Goal: Task Accomplishment & Management: Use online tool/utility

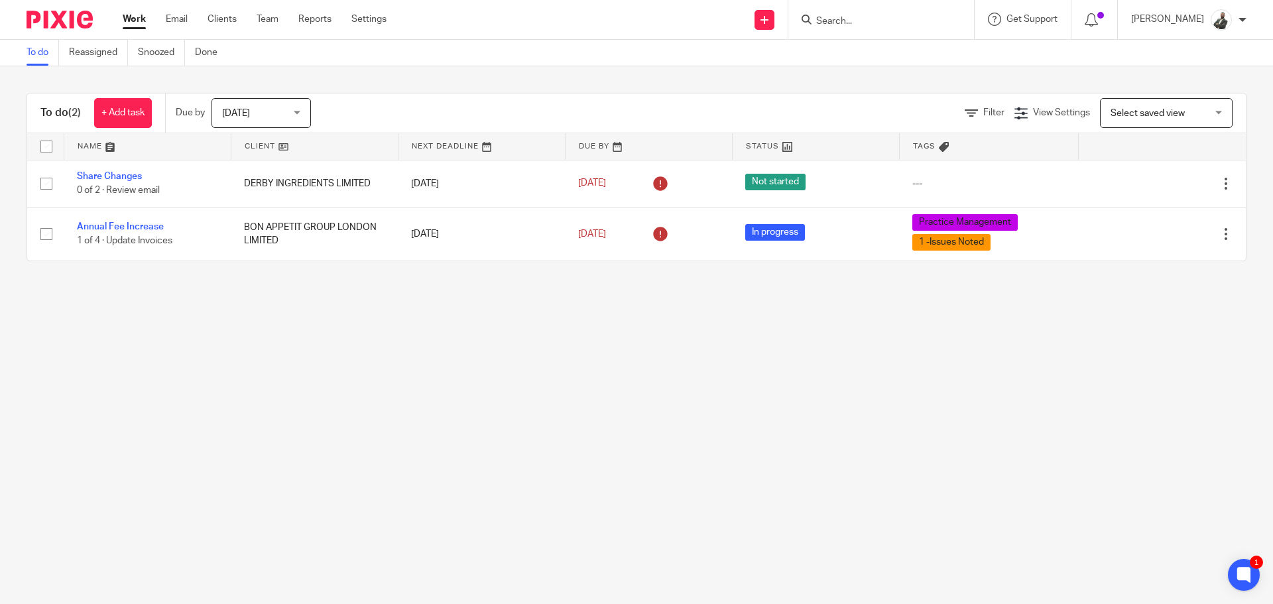
click at [954, 13] on form at bounding box center [885, 19] width 141 height 17
click at [934, 25] on input "Search" at bounding box center [874, 22] width 119 height 12
click at [259, 24] on link "Team" at bounding box center [268, 19] width 22 height 13
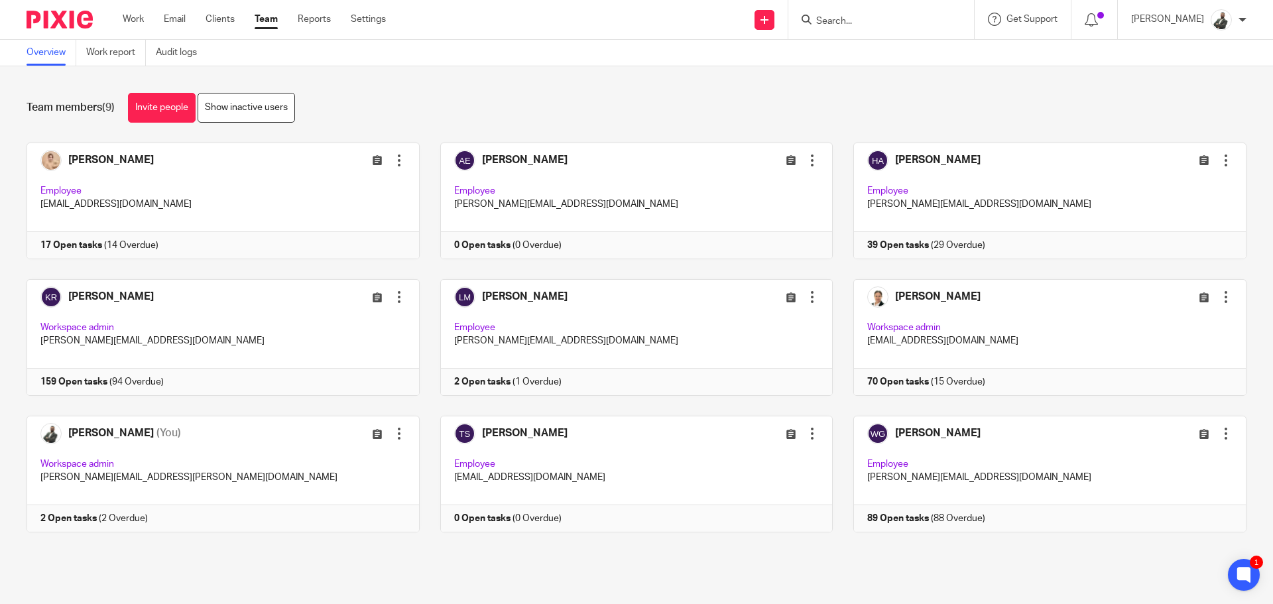
click at [292, 23] on ul "Work Email Clients Team Reports Settings" at bounding box center [264, 19] width 283 height 13
click at [306, 19] on link "Reports" at bounding box center [314, 19] width 33 height 13
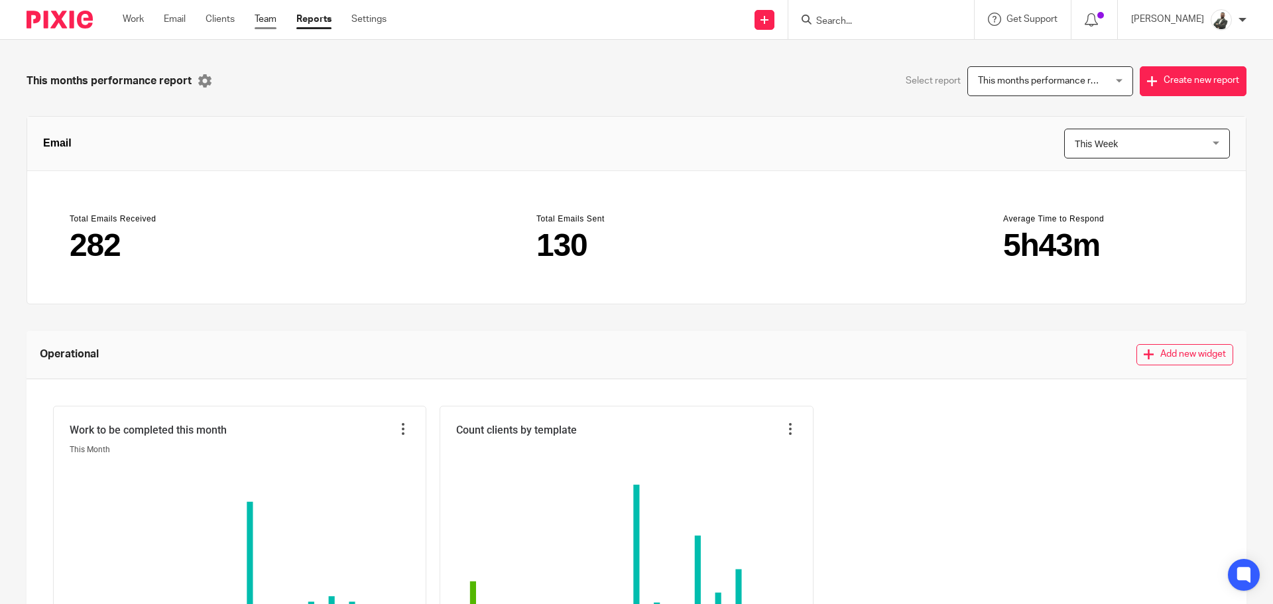
click at [261, 19] on link "Team" at bounding box center [266, 19] width 22 height 13
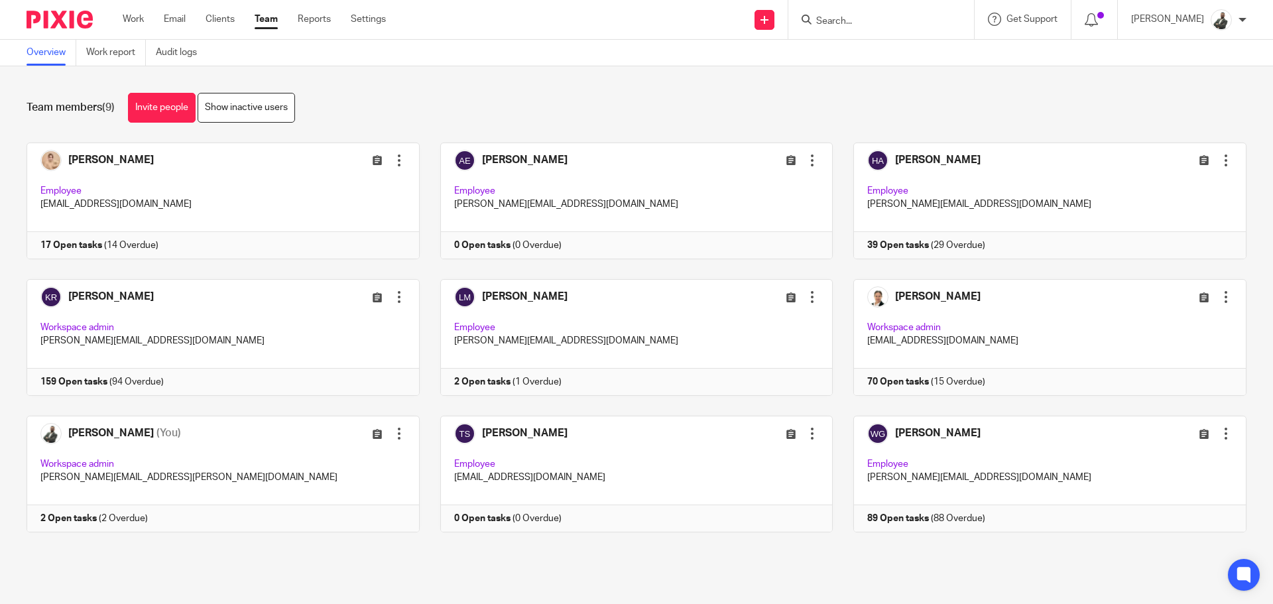
click at [383, 10] on div "Work Email Clients Team Reports Settings Work Email Clients Team Reports Settin…" at bounding box center [257, 19] width 296 height 39
click at [382, 16] on link "Settings" at bounding box center [368, 19] width 35 height 13
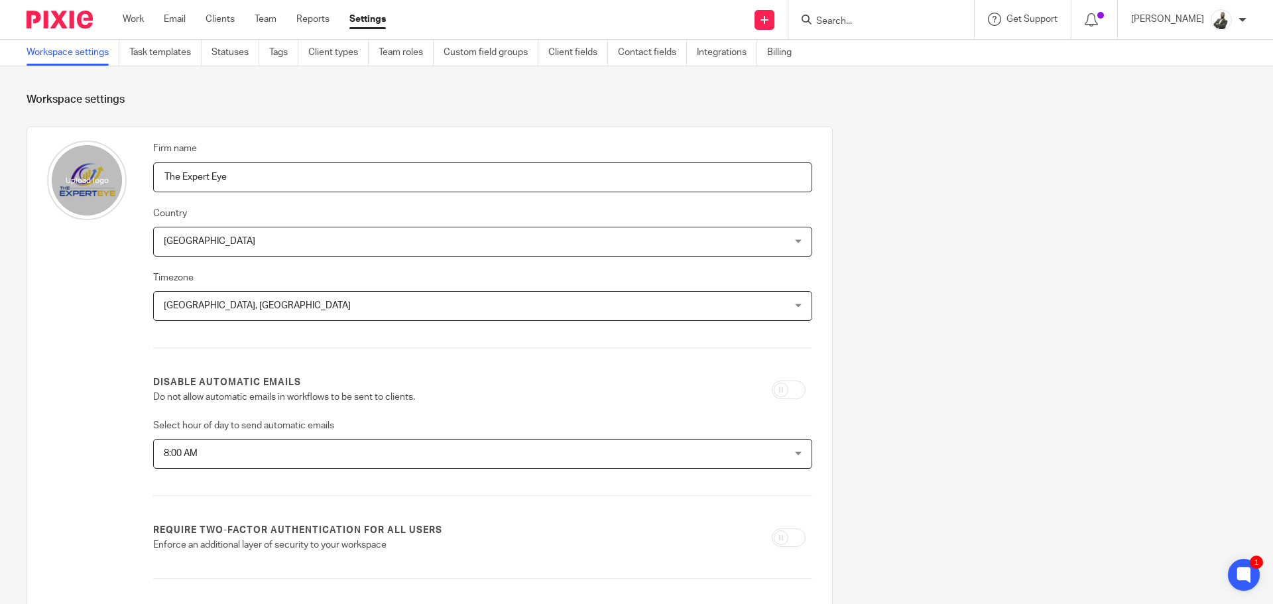
click at [934, 18] on input "Search" at bounding box center [874, 22] width 119 height 12
type input "accounts"
click button "submit" at bounding box center [0, 0] width 0 height 0
click at [902, 18] on input "accounts" at bounding box center [874, 22] width 119 height 12
click at [143, 44] on link "Task templates" at bounding box center [165, 53] width 72 height 26
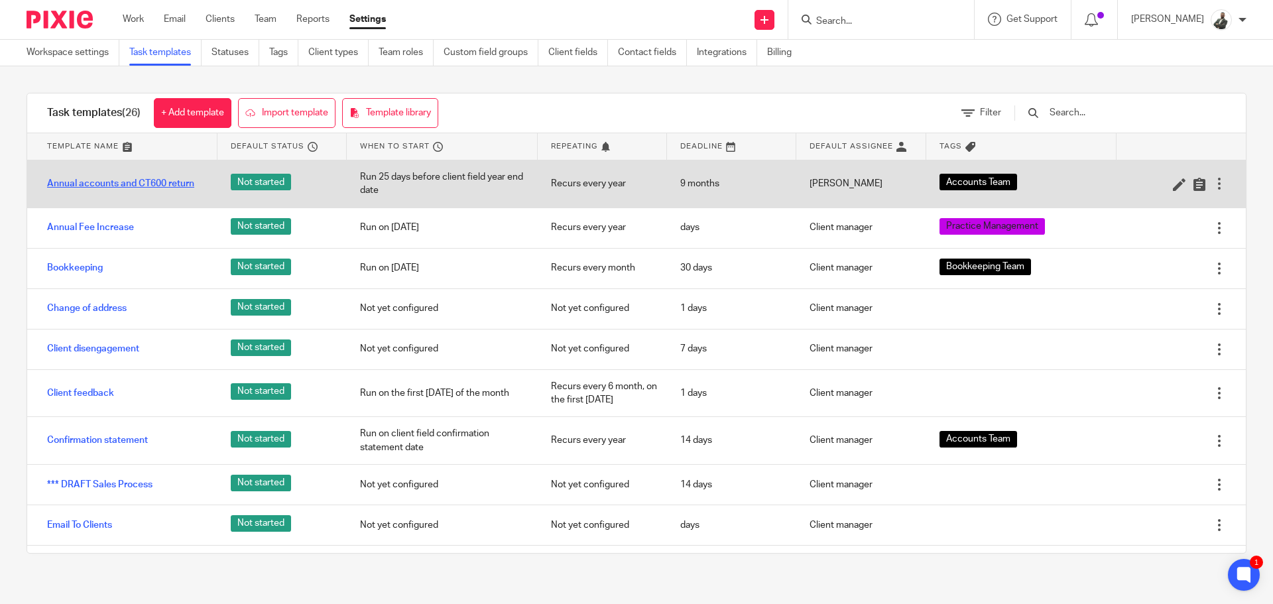
click at [140, 182] on link "Annual accounts and CT600 return" at bounding box center [120, 183] width 147 height 13
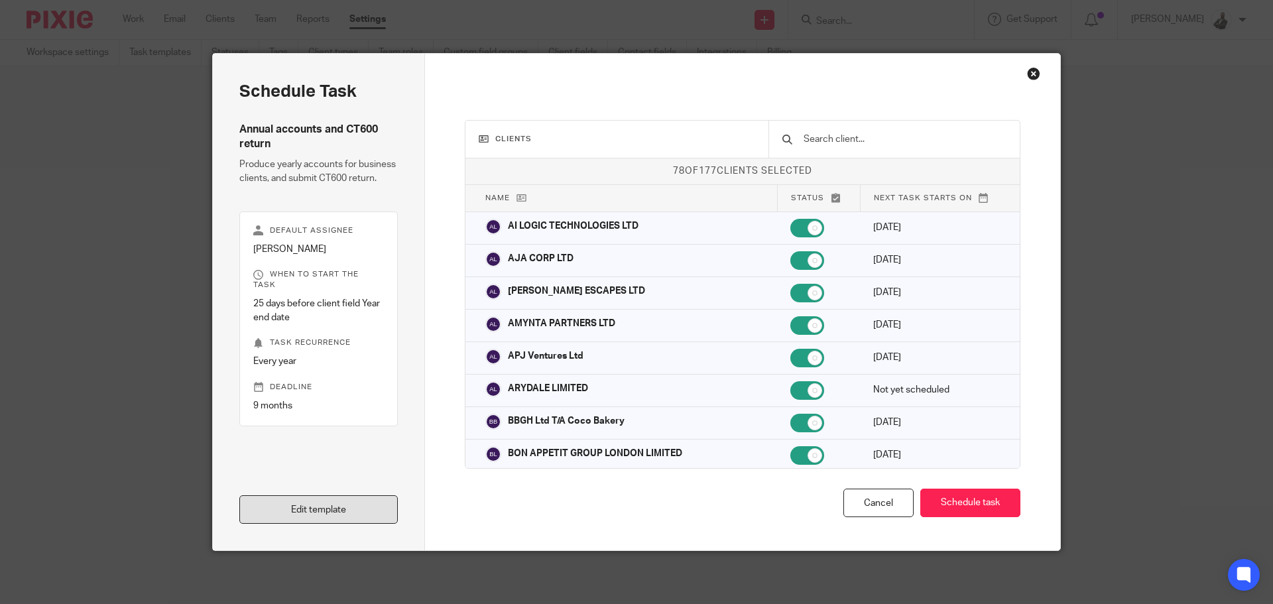
click at [344, 499] on link "Edit template" at bounding box center [318, 509] width 158 height 29
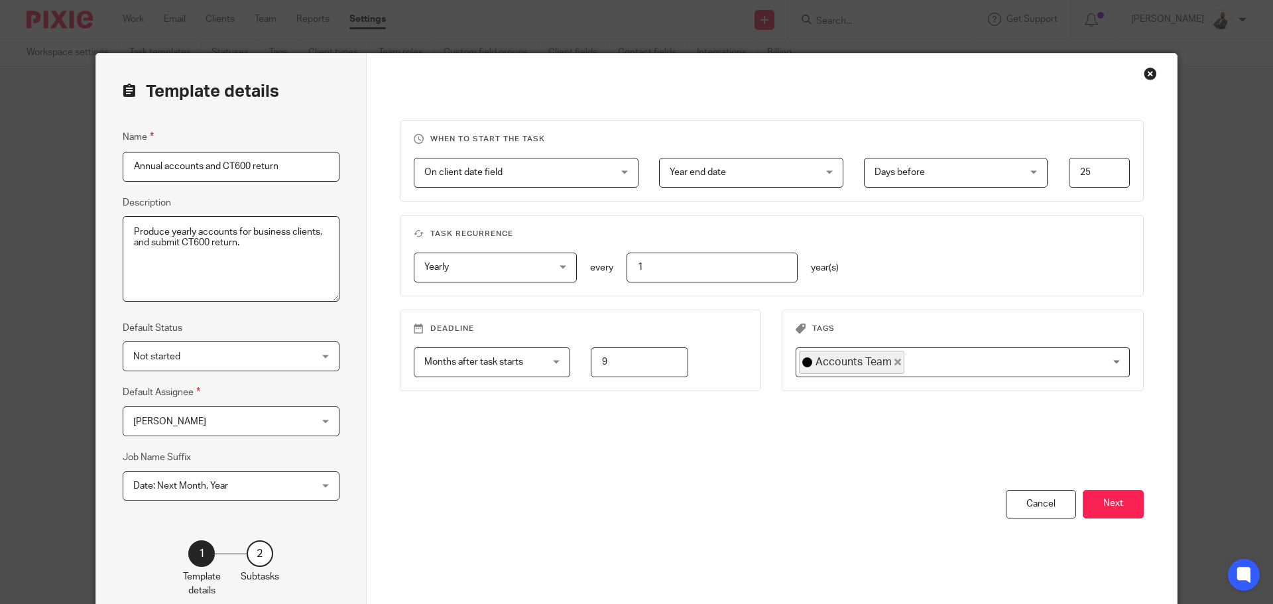
scroll to position [74, 0]
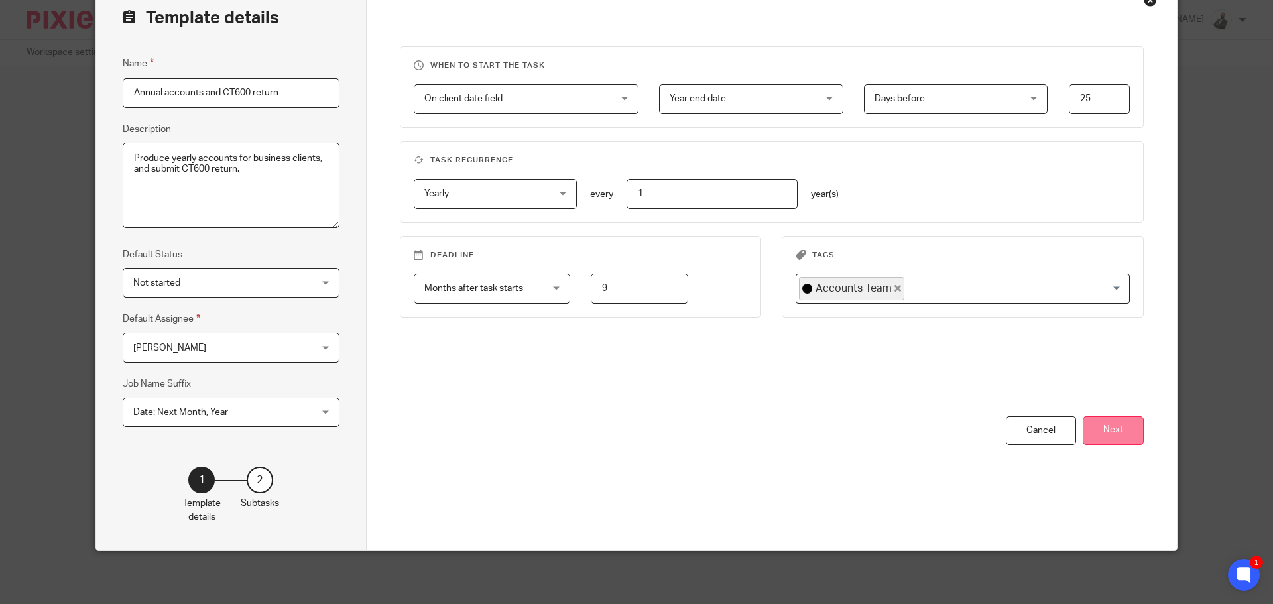
click at [1128, 441] on button "Next" at bounding box center [1113, 430] width 61 height 29
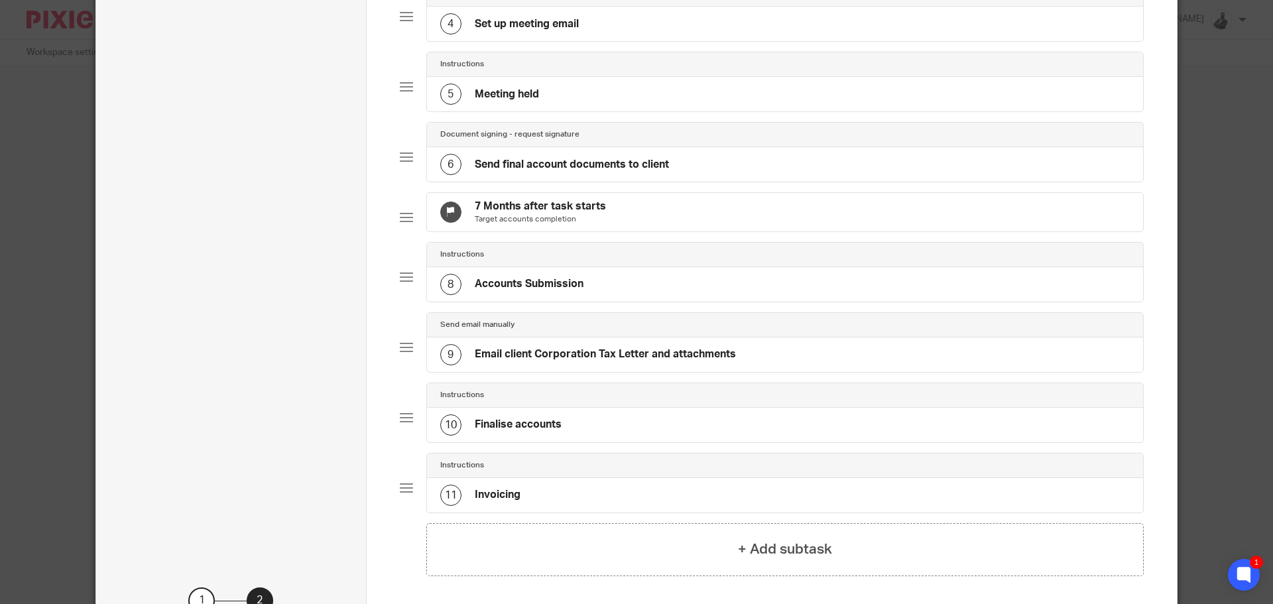
scroll to position [349, 0]
click at [562, 363] on h4 "Email client Corporation Tax Letter and attachments" at bounding box center [605, 356] width 261 height 14
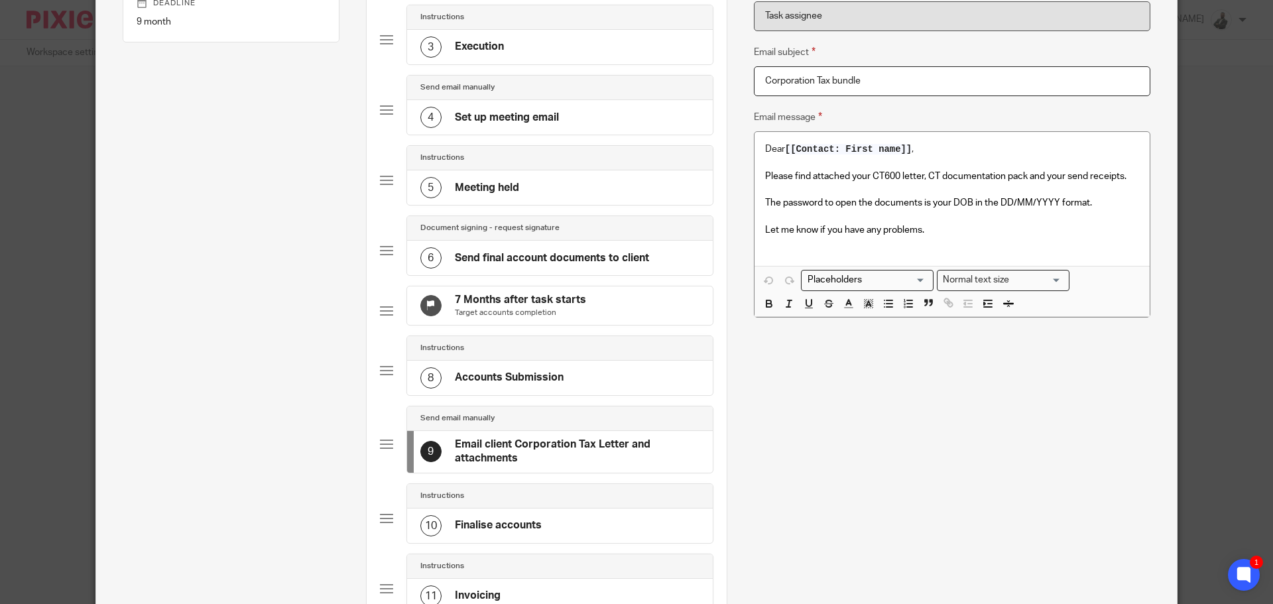
scroll to position [265, 0]
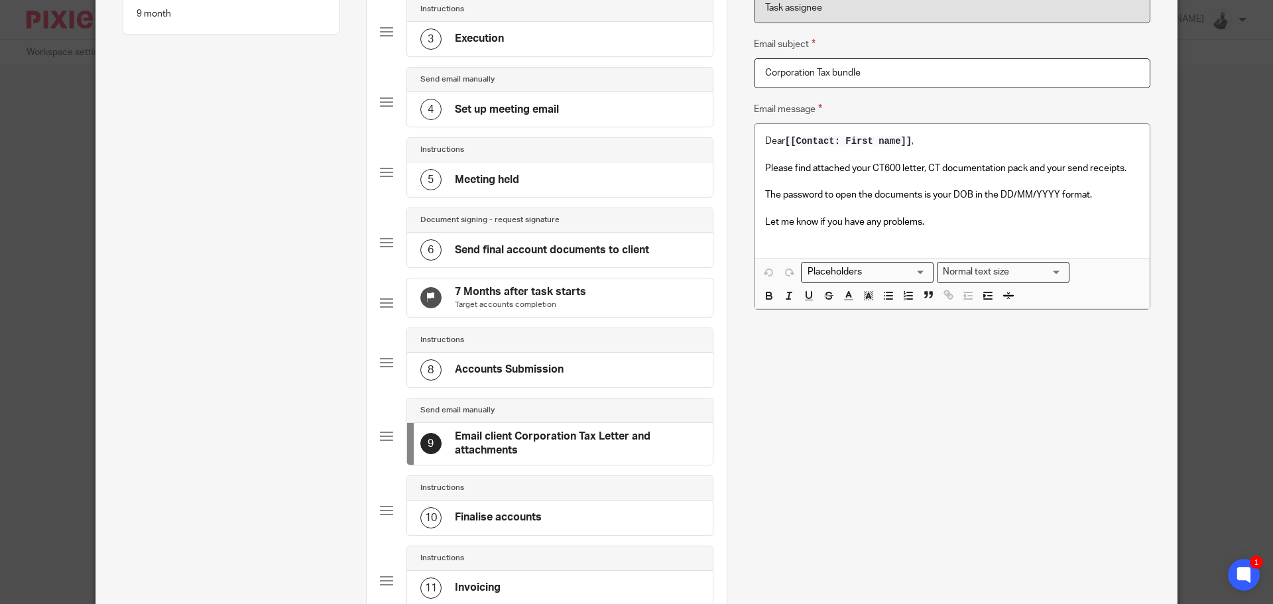
click at [523, 377] on h4 "Accounts Submission" at bounding box center [509, 370] width 109 height 14
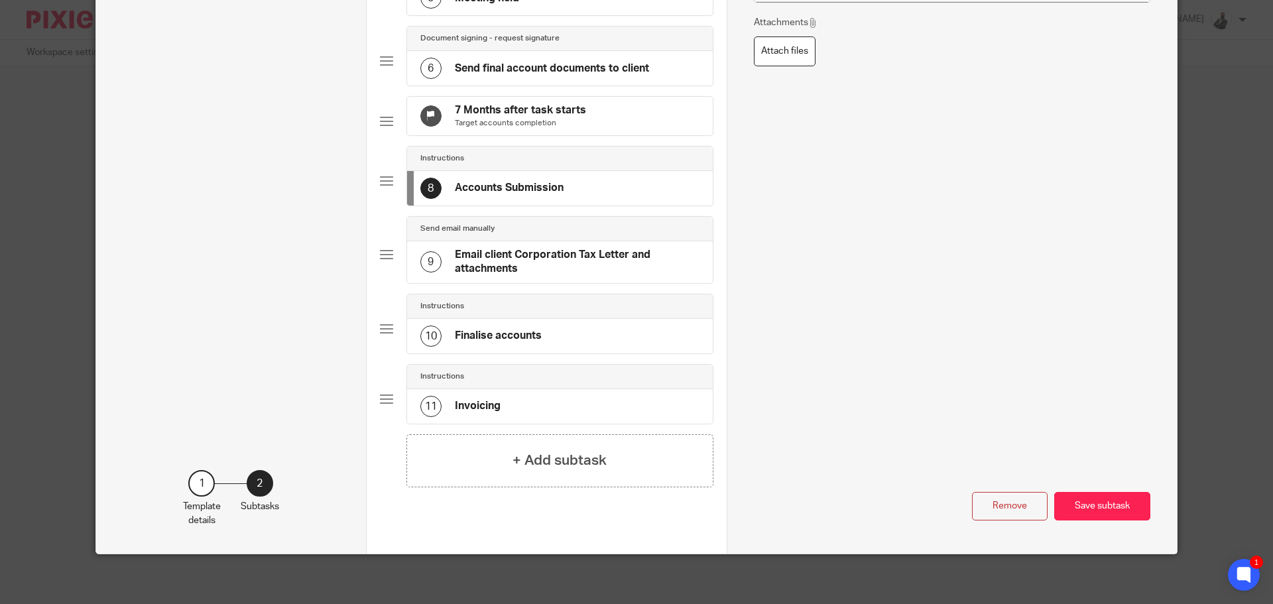
scroll to position [461, 0]
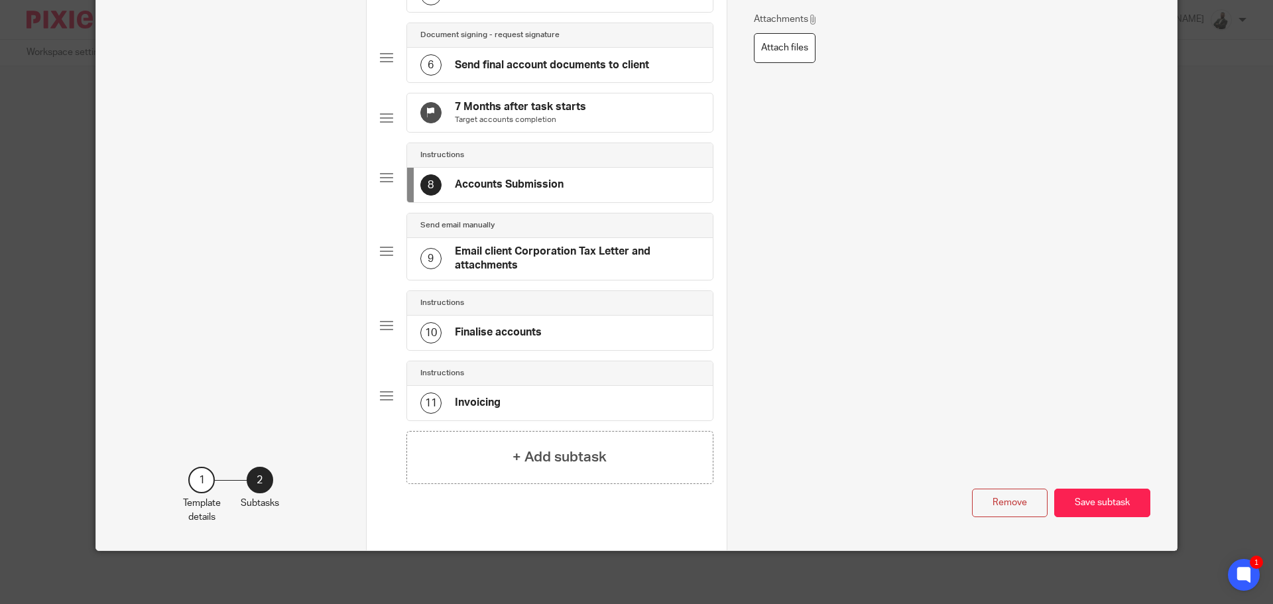
click at [555, 328] on div "10 Finalise accounts" at bounding box center [560, 333] width 306 height 34
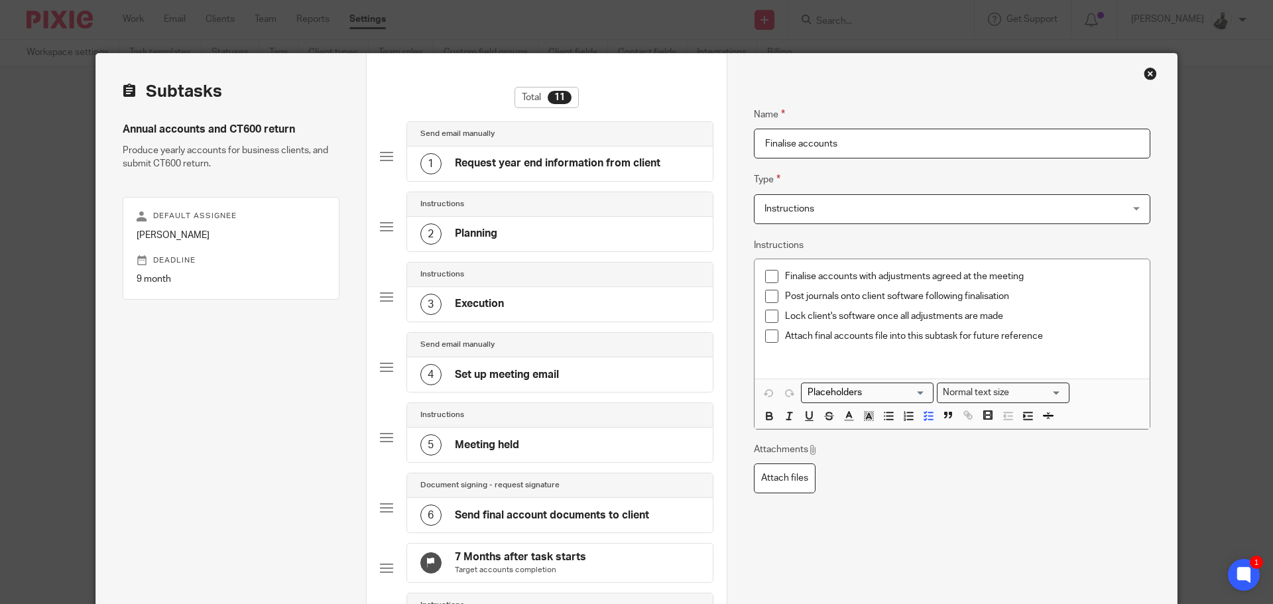
scroll to position [265, 0]
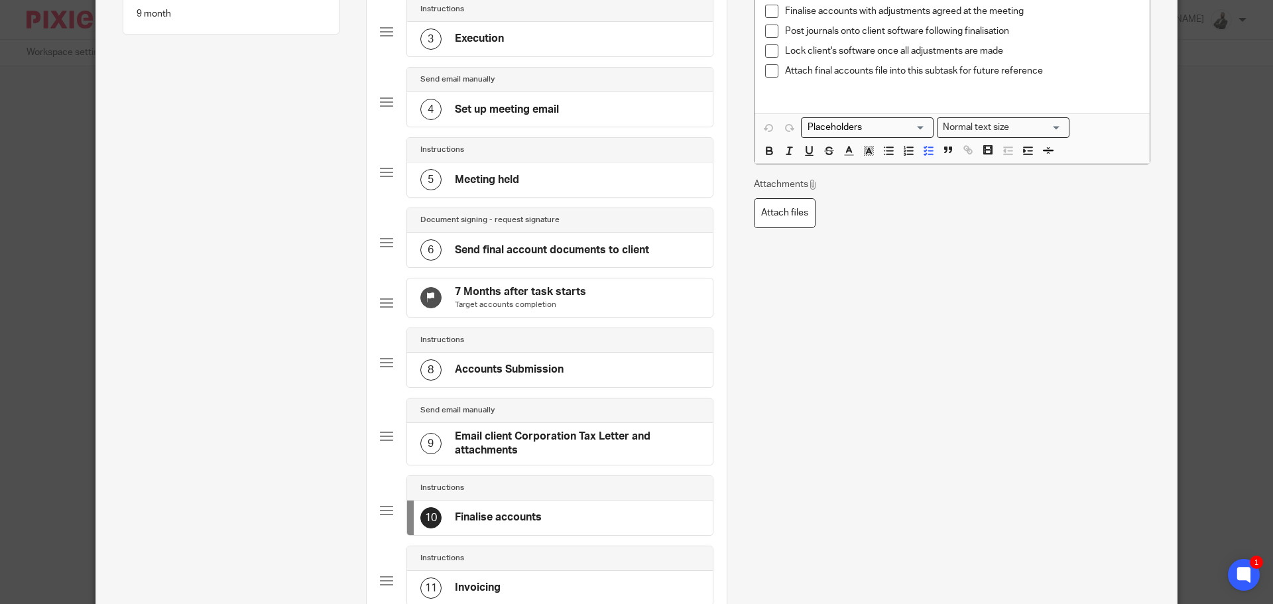
click at [560, 243] on h4 "Send final account documents to client" at bounding box center [552, 250] width 194 height 14
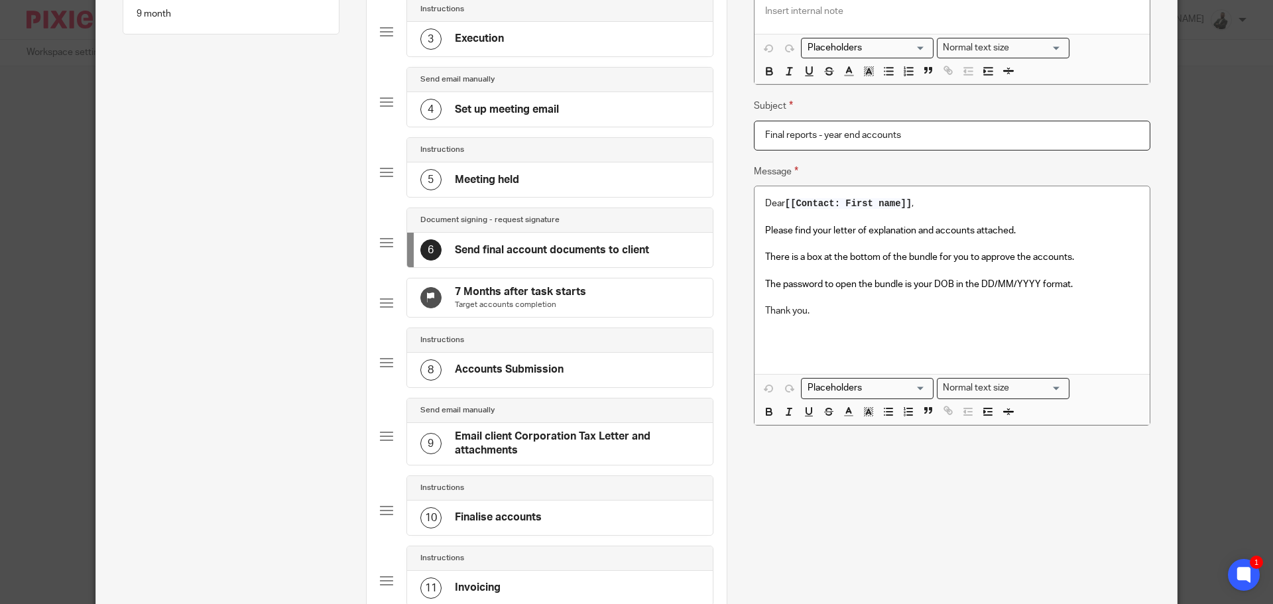
click at [576, 381] on div "8 Accounts Submission" at bounding box center [560, 370] width 306 height 34
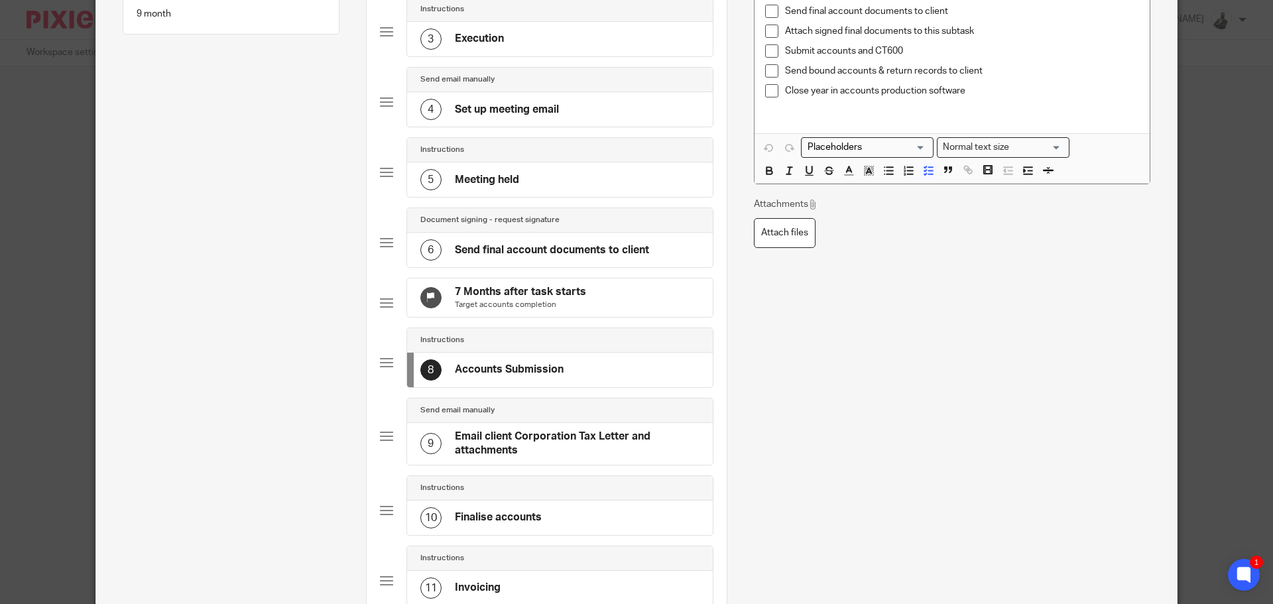
click at [585, 458] on h4 "Email client Corporation Tax Letter and attachments" at bounding box center [577, 444] width 245 height 29
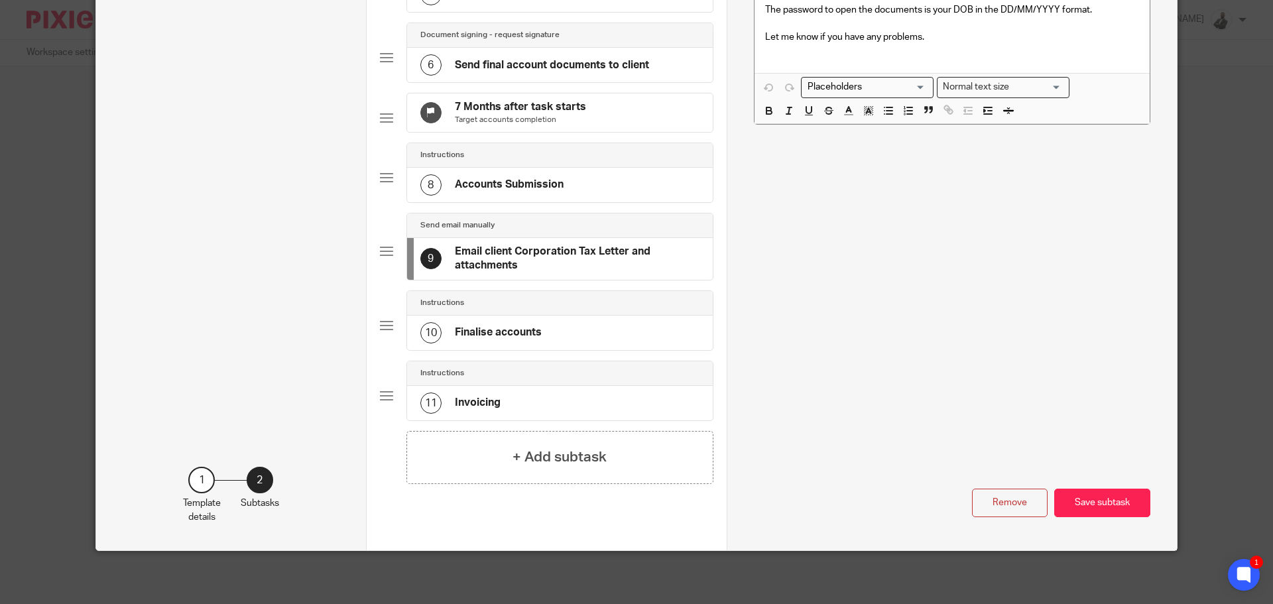
scroll to position [461, 0]
click at [600, 454] on h4 "+ Add subtask" at bounding box center [560, 457] width 94 height 21
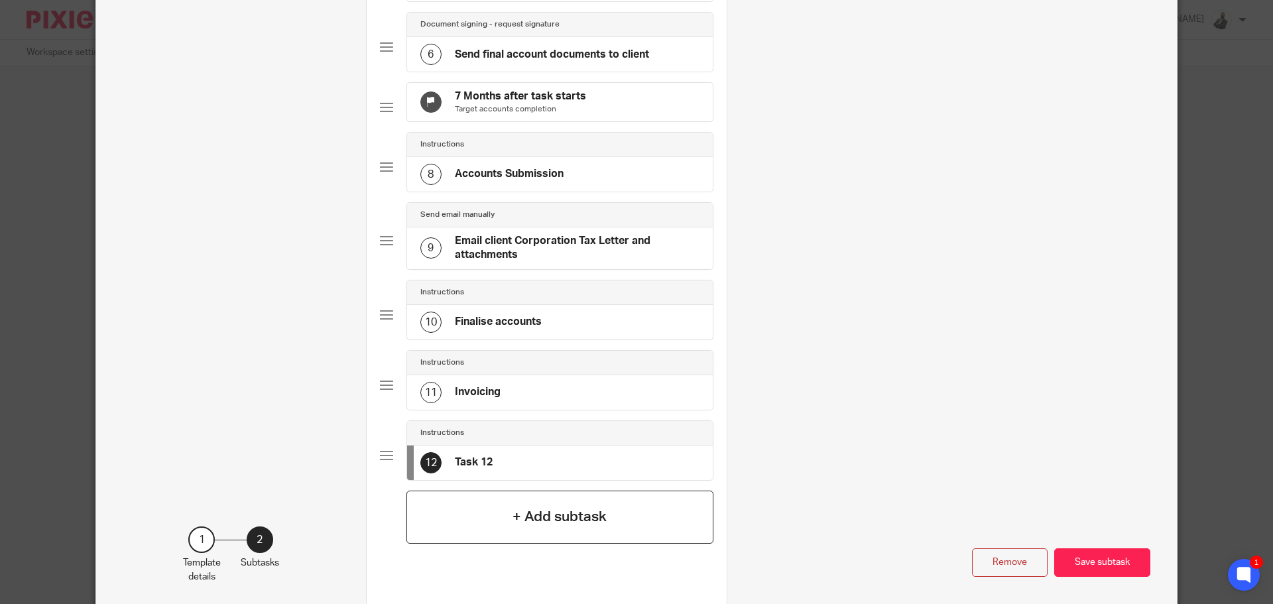
scroll to position [0, 0]
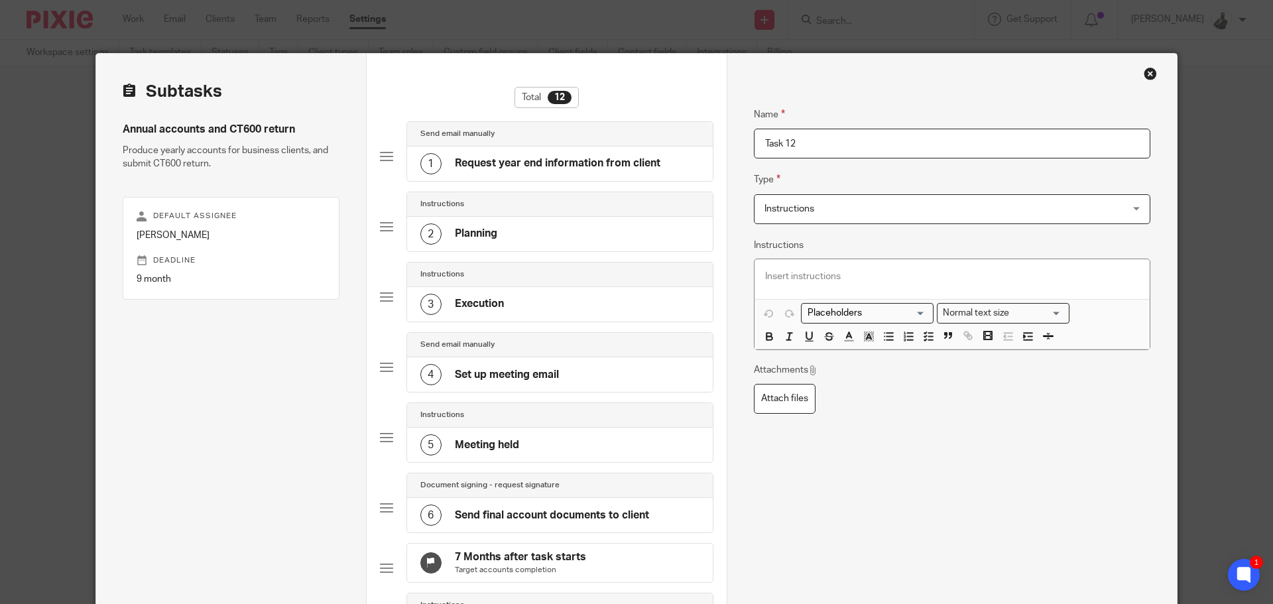
drag, startPoint x: 986, startPoint y: 143, endPoint x: 317, endPoint y: -1, distance: 684.2
click at [317, 0] on html "Work Email Clients Team Reports Settings Work Email Clients Team Reports Settin…" at bounding box center [636, 302] width 1273 height 604
type input "Send FInal Pack"
click at [841, 210] on span "Instructions" at bounding box center [919, 209] width 308 height 28
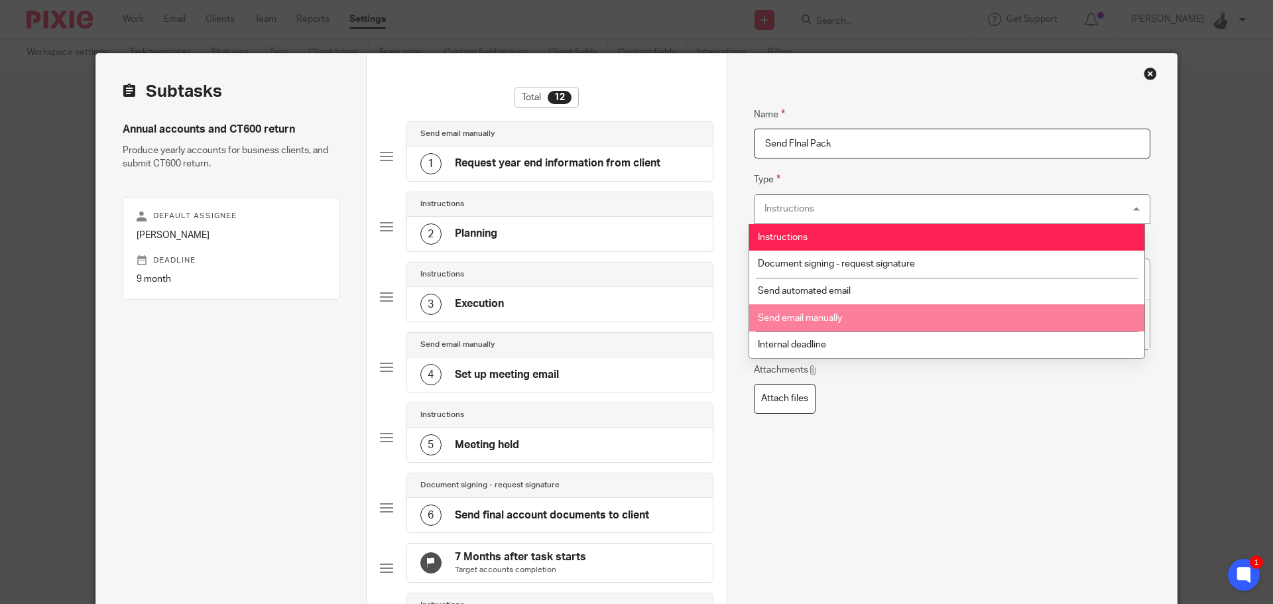
click at [864, 314] on li "Send email manually" at bounding box center [946, 317] width 395 height 27
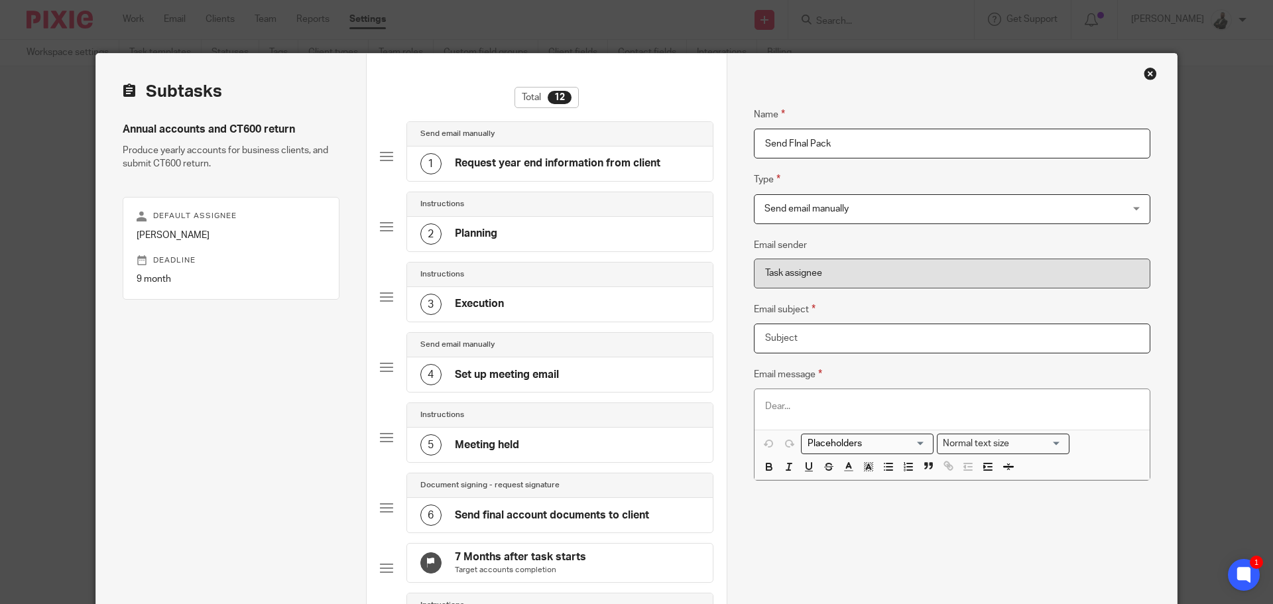
click at [891, 347] on input "Email subject" at bounding box center [952, 339] width 397 height 30
type input "F"
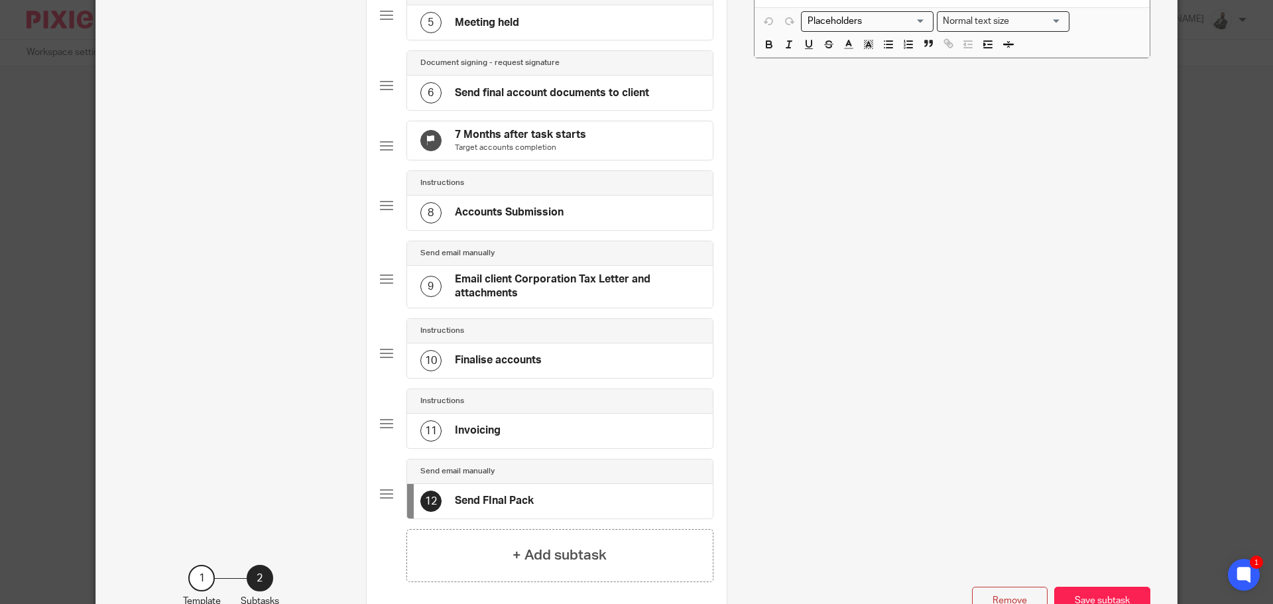
scroll to position [464, 0]
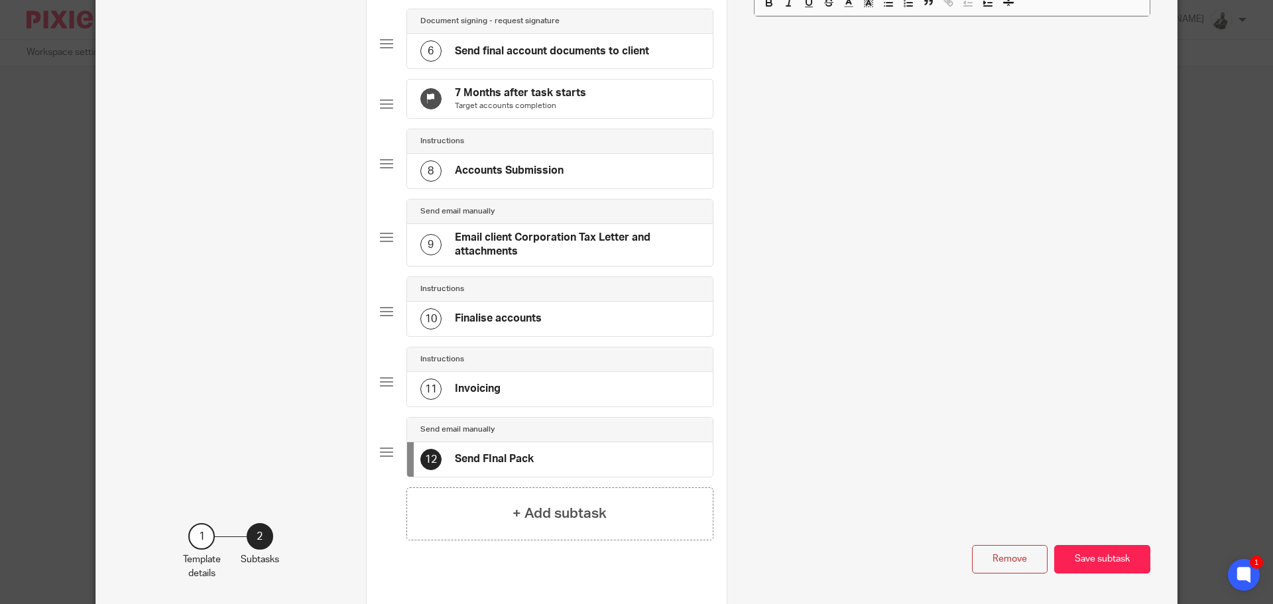
type input "Year end accounts Pack"
click at [778, 454] on div "Remove Save subtask" at bounding box center [952, 437] width 397 height 273
click at [1111, 562] on button "Save subtask" at bounding box center [1102, 559] width 96 height 29
click at [385, 457] on div at bounding box center [386, 452] width 13 height 13
click at [1118, 564] on button "Save subtask" at bounding box center [1102, 559] width 96 height 29
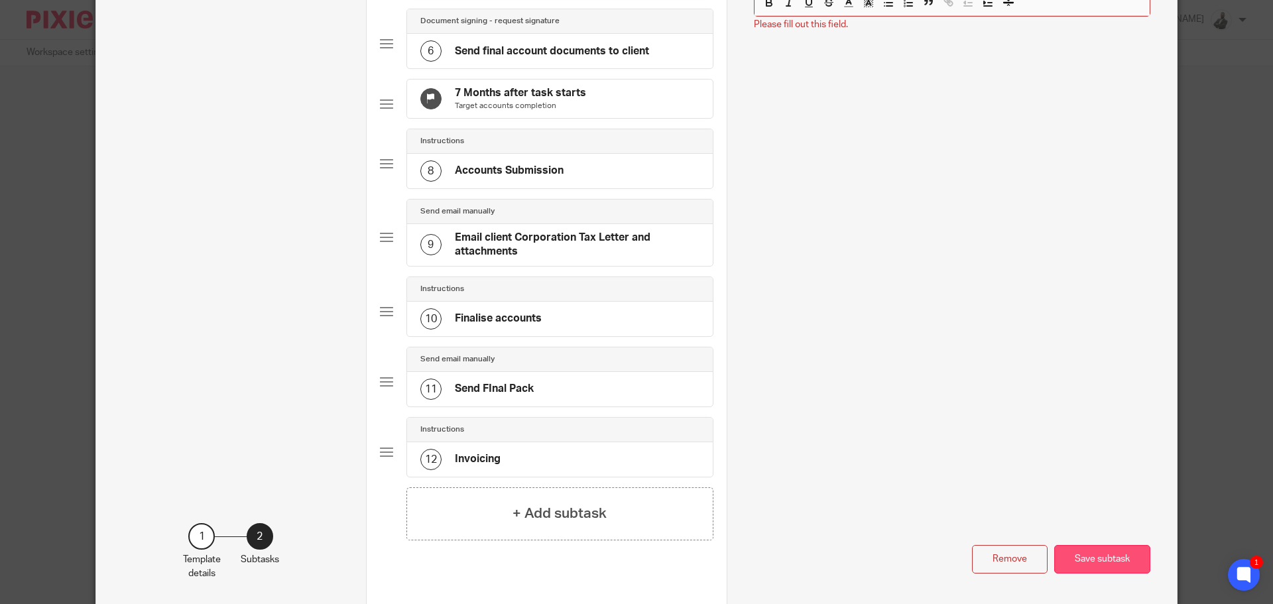
click at [1083, 570] on button "Save subtask" at bounding box center [1102, 559] width 96 height 29
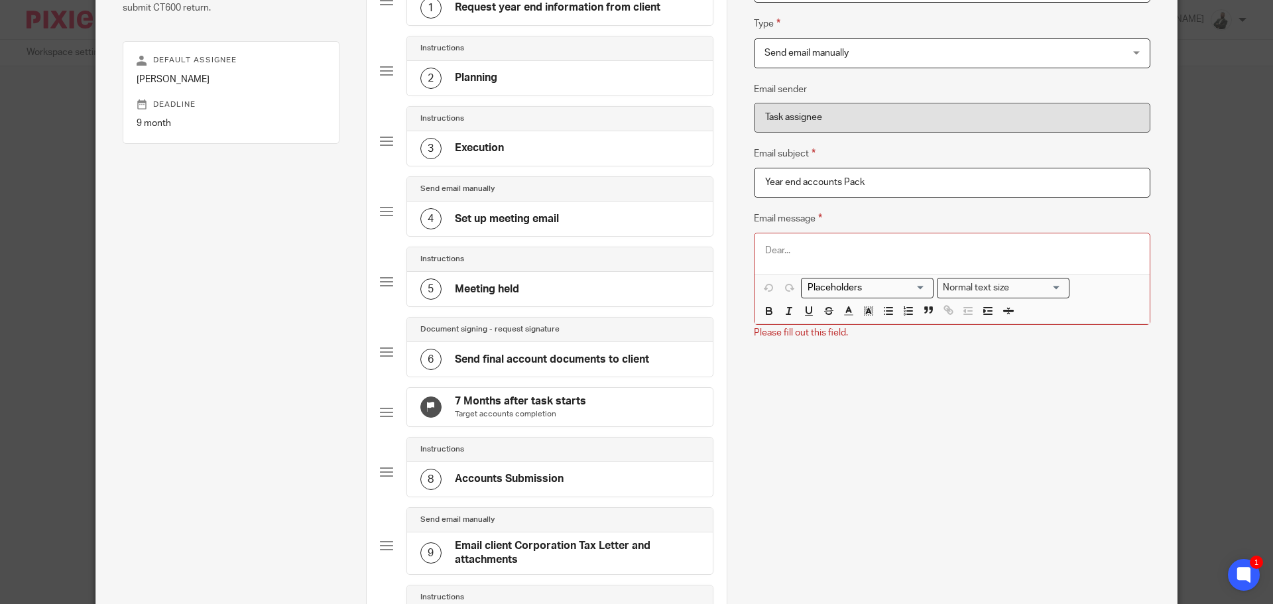
scroll to position [133, 0]
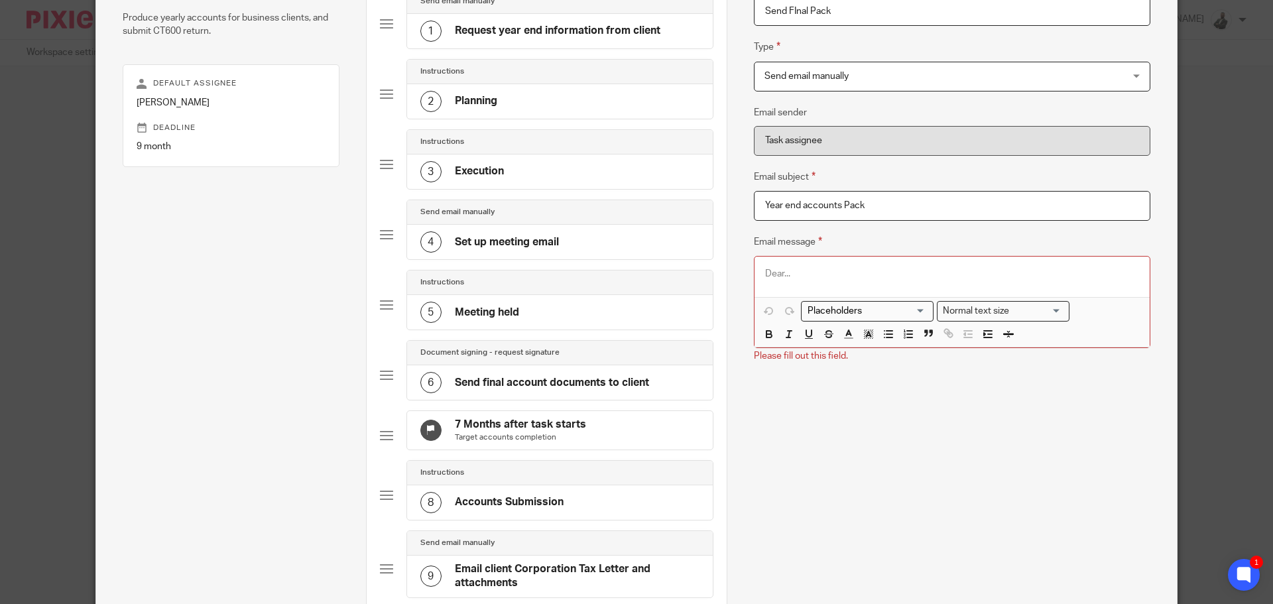
click at [787, 293] on div at bounding box center [952, 277] width 395 height 40
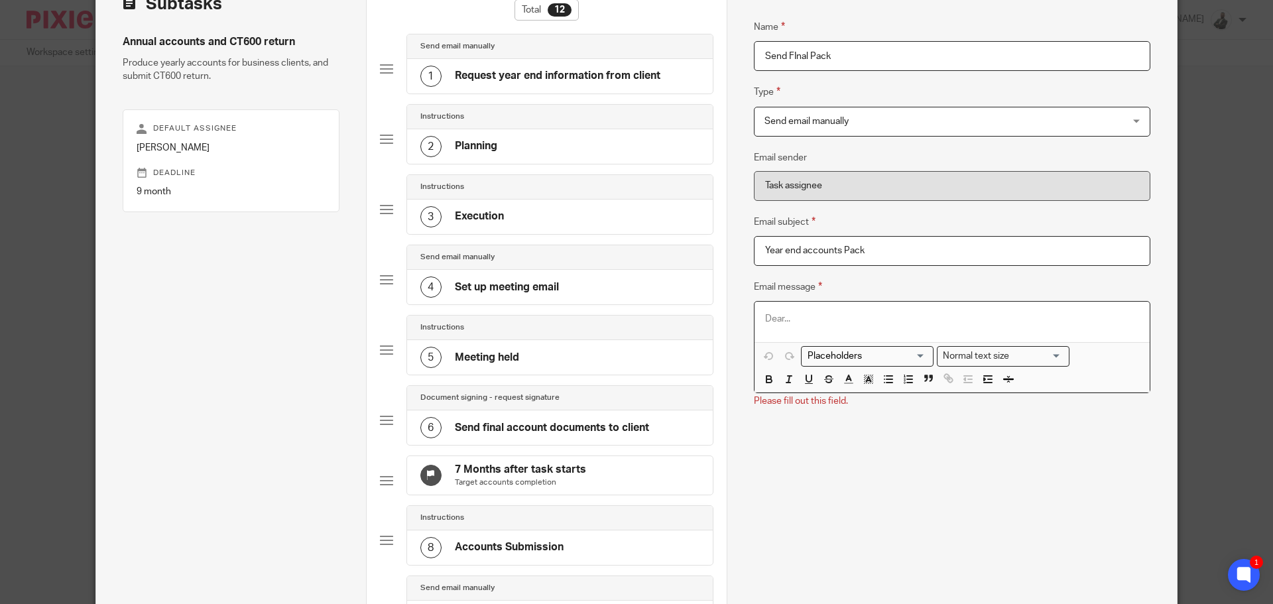
scroll to position [66, 0]
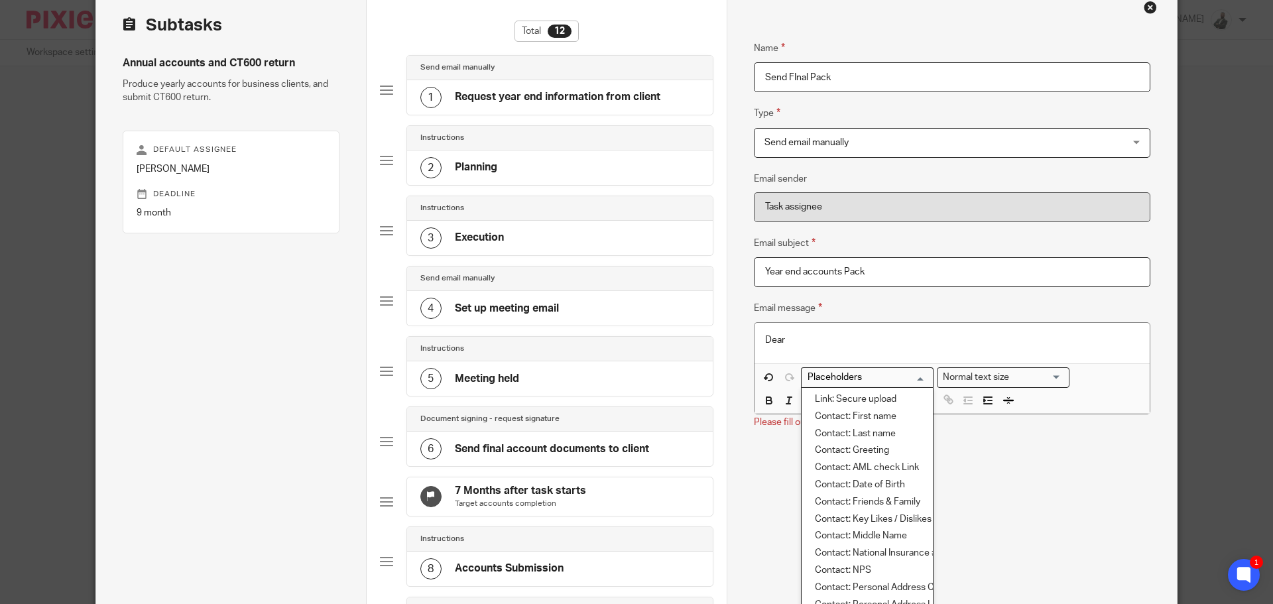
click at [903, 375] on input "Search for option" at bounding box center [864, 378] width 123 height 14
click at [900, 415] on li "Contact: First name" at bounding box center [867, 416] width 131 height 17
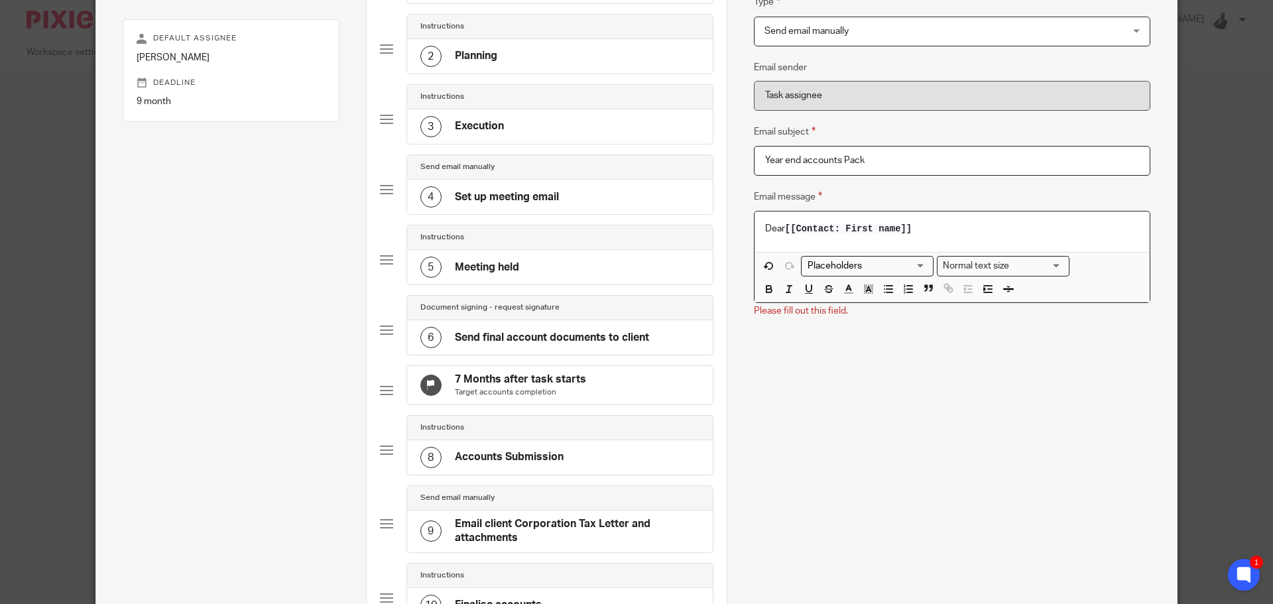
scroll to position [265, 0]
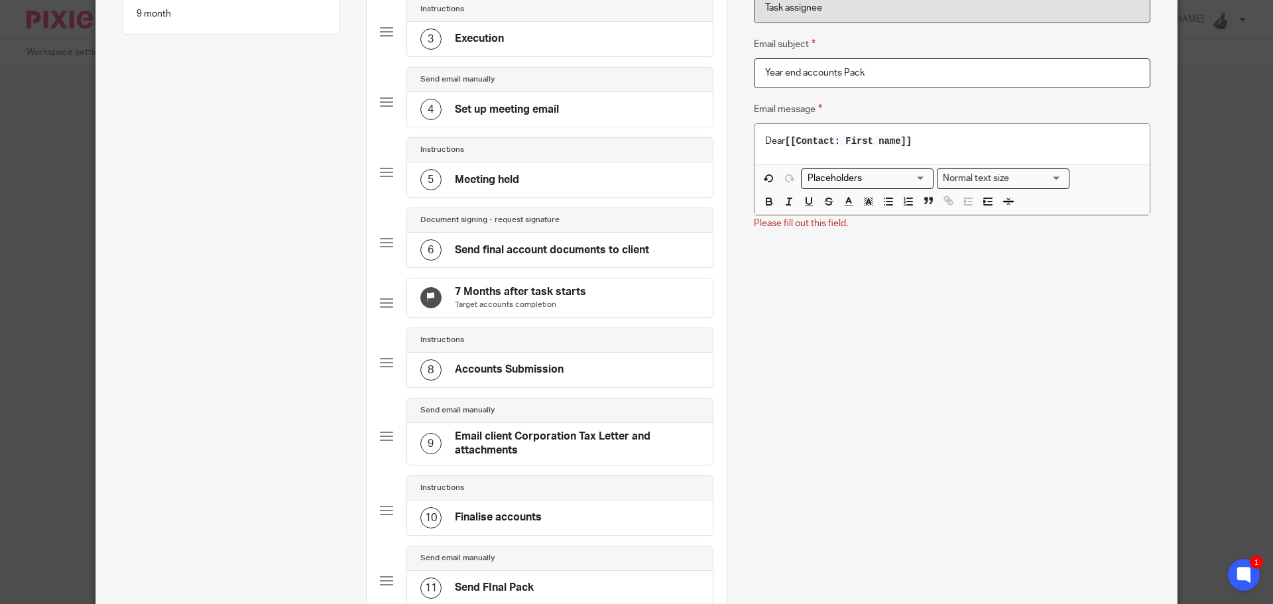
click at [860, 311] on div "Name Send FInal Pack Type Send email manually Send email manually Instructions …" at bounding box center [952, 165] width 397 height 686
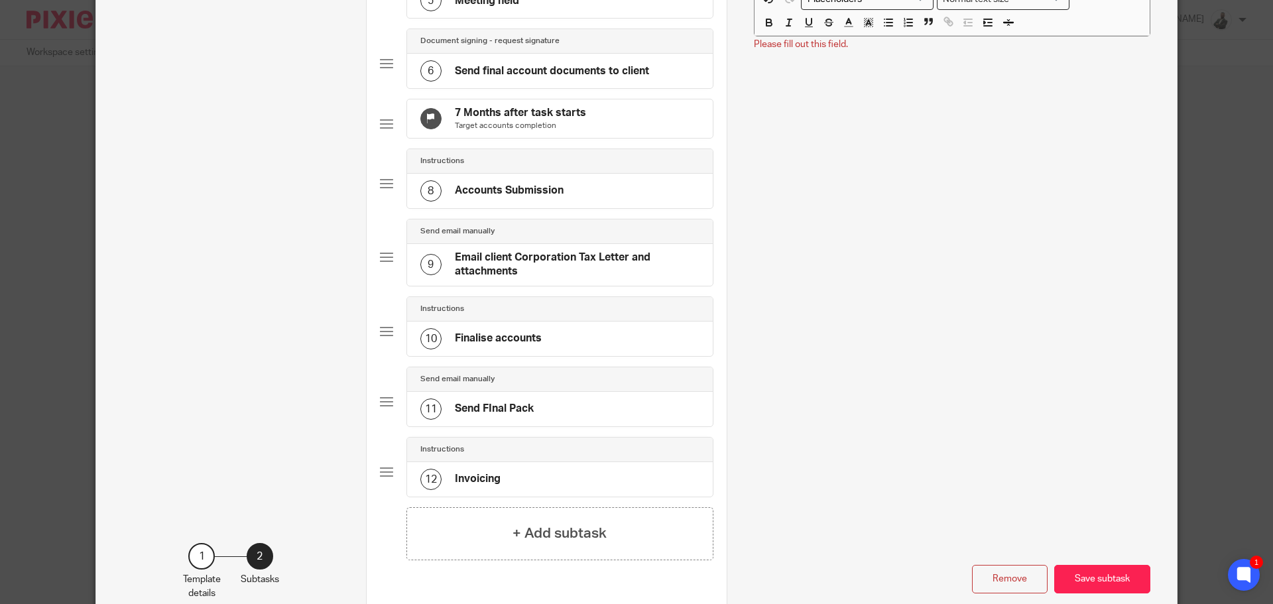
scroll to position [541, 0]
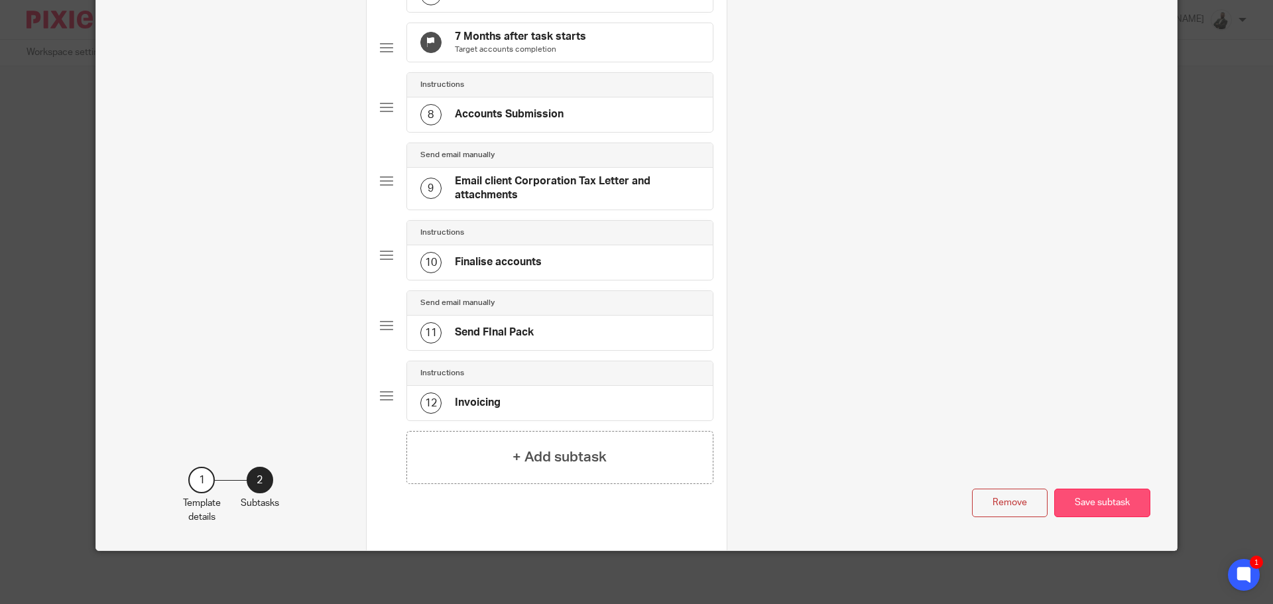
click at [1107, 491] on button "Save subtask" at bounding box center [1102, 503] width 96 height 29
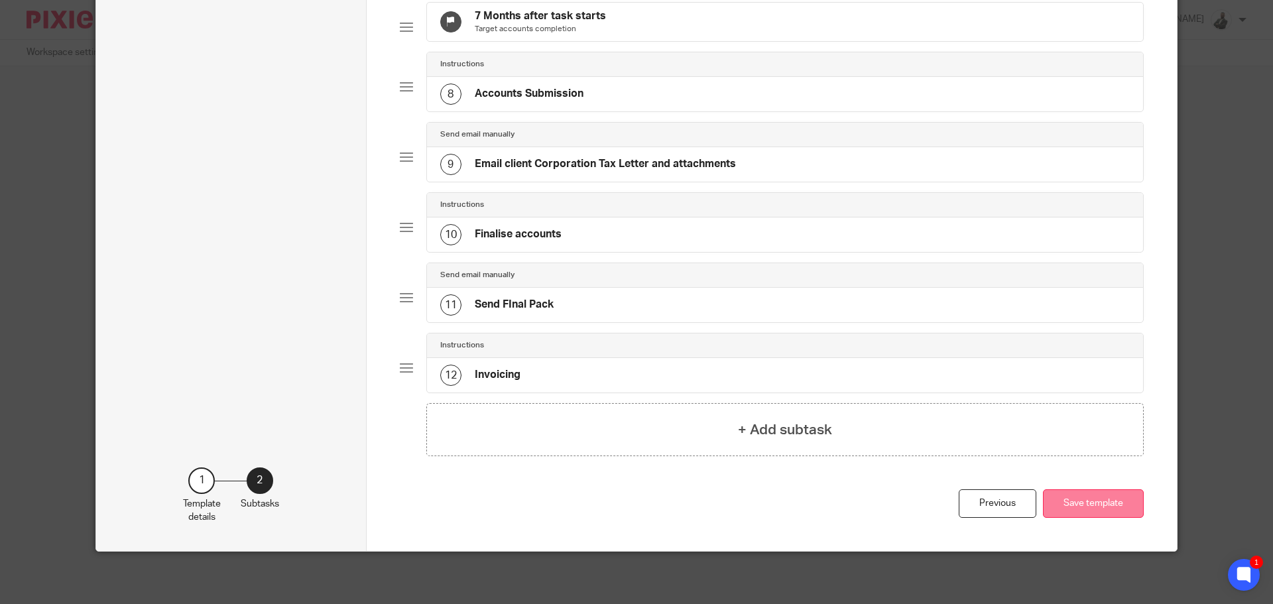
click at [1108, 518] on button "Save template" at bounding box center [1093, 503] width 101 height 29
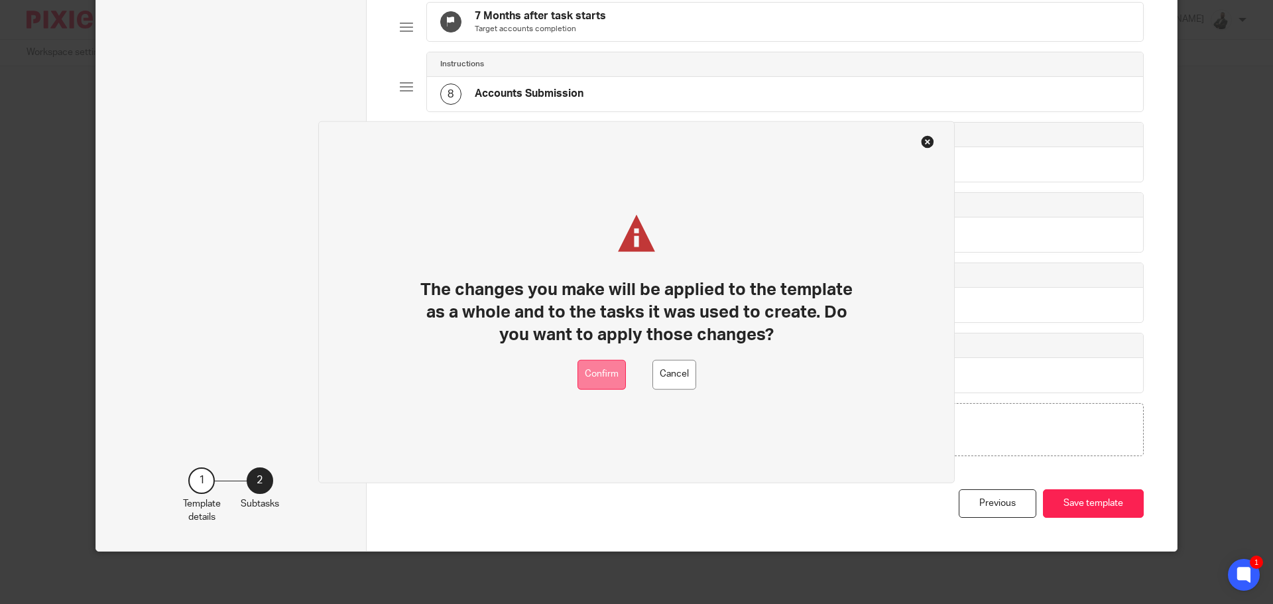
click at [617, 381] on button "Confirm" at bounding box center [602, 374] width 48 height 30
